Goal: Find specific page/section: Find specific page/section

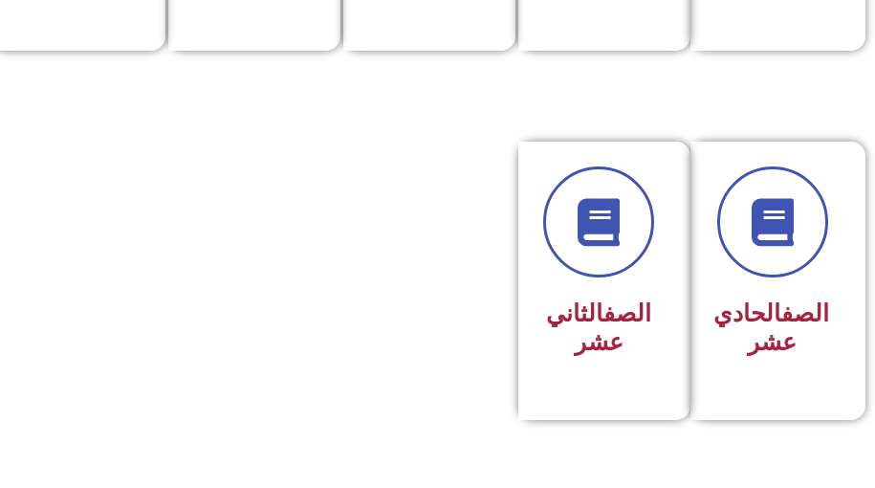
scroll to position [1244, 0]
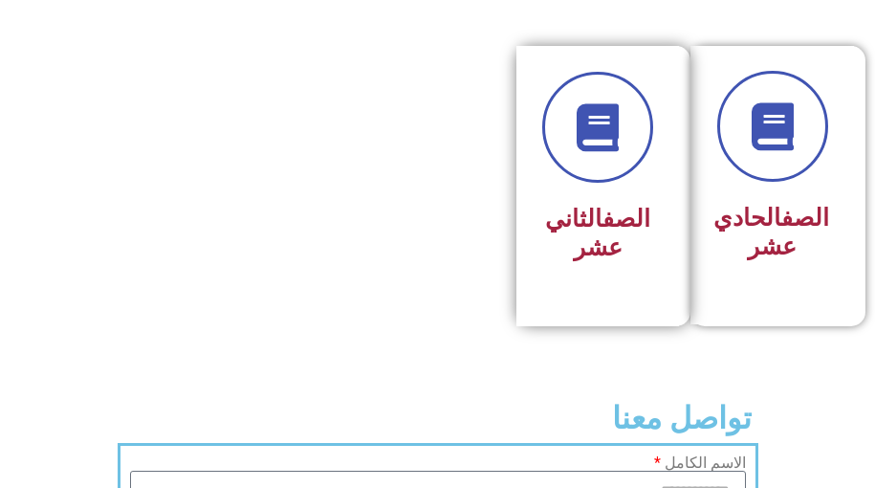
click at [628, 232] on link "الصف" at bounding box center [627, 219] width 48 height 28
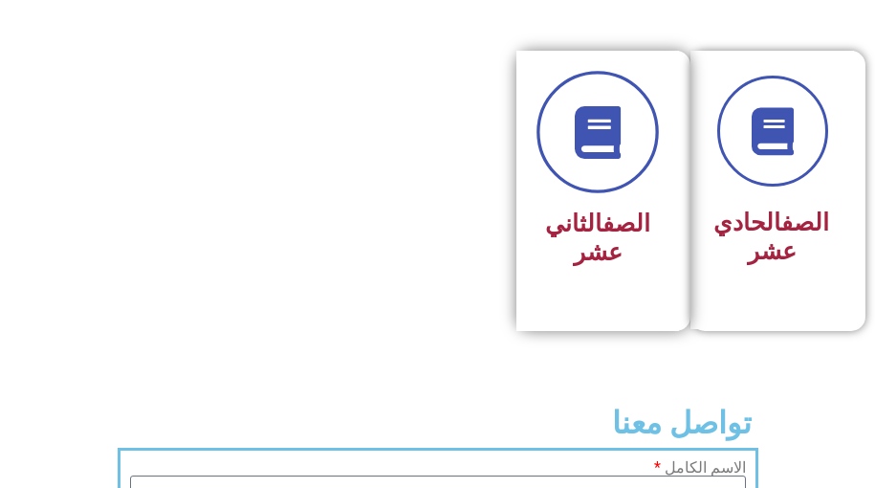
click at [588, 193] on link at bounding box center [598, 132] width 122 height 122
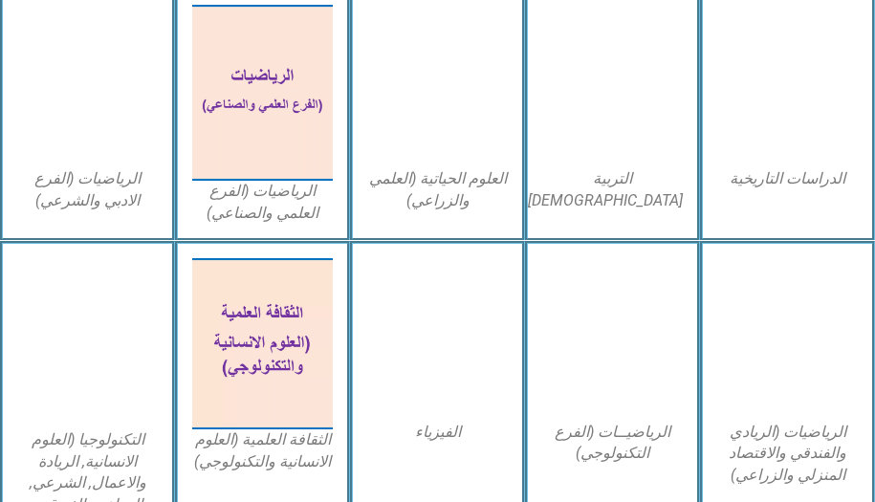
scroll to position [737, 0]
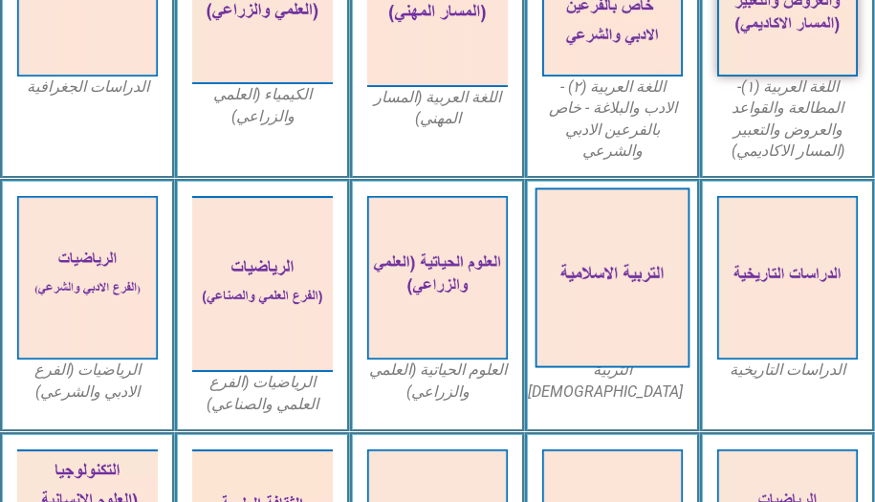
click at [618, 335] on img at bounding box center [613, 278] width 155 height 180
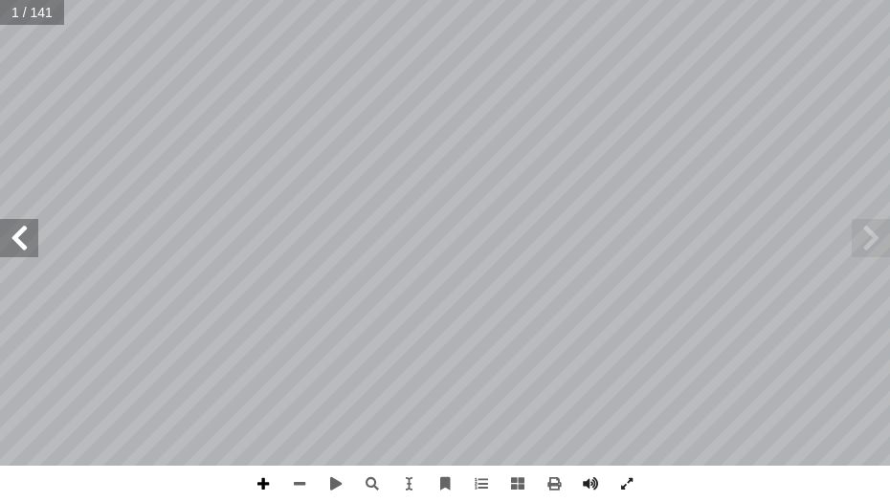
click at [256, 486] on span at bounding box center [263, 484] width 36 height 36
click at [291, 477] on span at bounding box center [299, 484] width 36 height 36
click at [9, 239] on span at bounding box center [19, 238] width 38 height 38
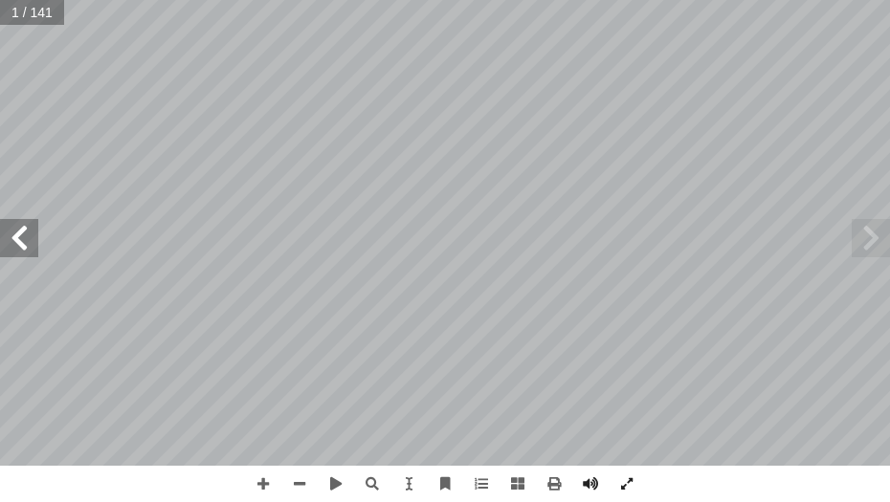
click at [9, 239] on span at bounding box center [19, 238] width 38 height 38
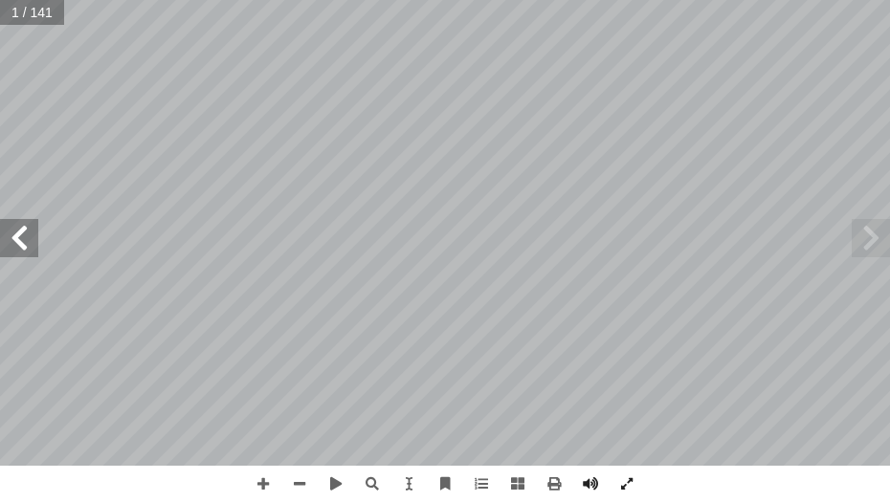
click at [9, 239] on span at bounding box center [19, 238] width 38 height 38
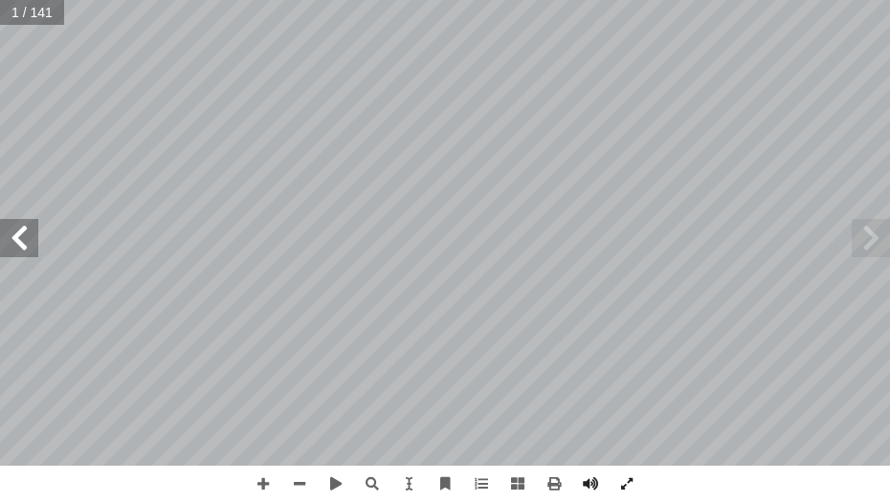
click at [9, 239] on span at bounding box center [19, 238] width 38 height 38
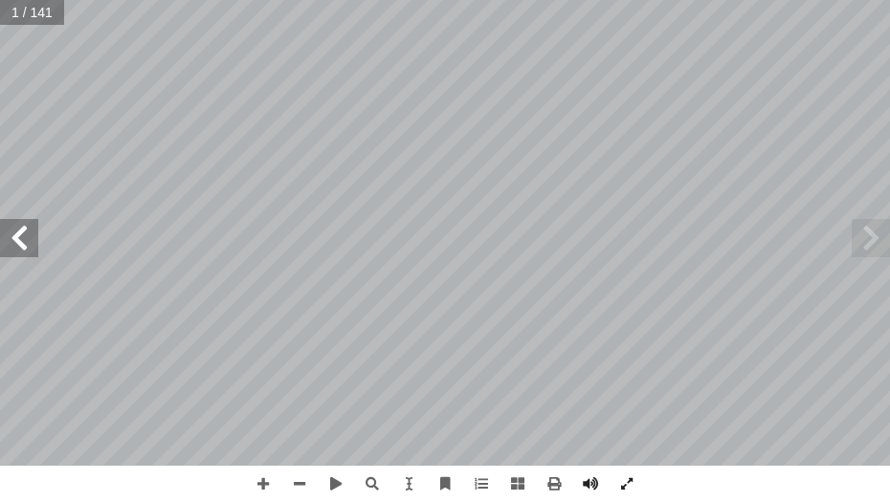
click at [9, 239] on span at bounding box center [19, 238] width 38 height 38
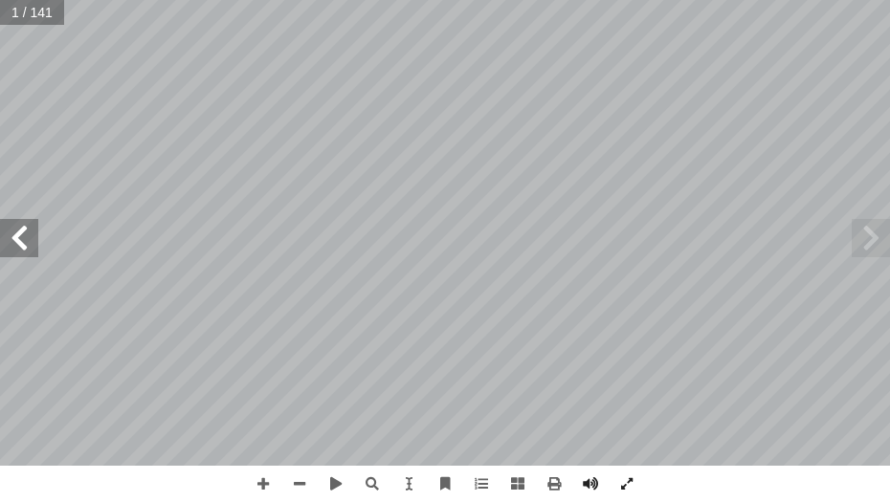
click at [9, 239] on span at bounding box center [19, 238] width 38 height 38
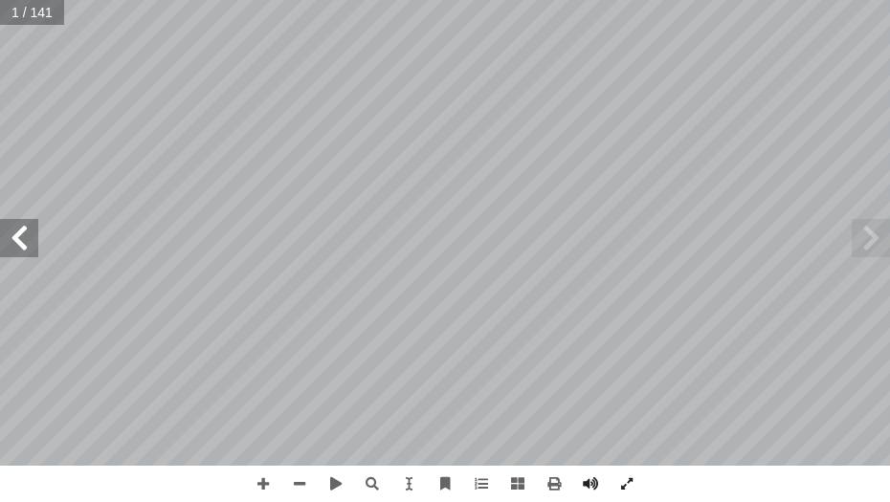
click at [9, 239] on span at bounding box center [19, 238] width 38 height 38
